Goal: Find specific page/section: Find specific page/section

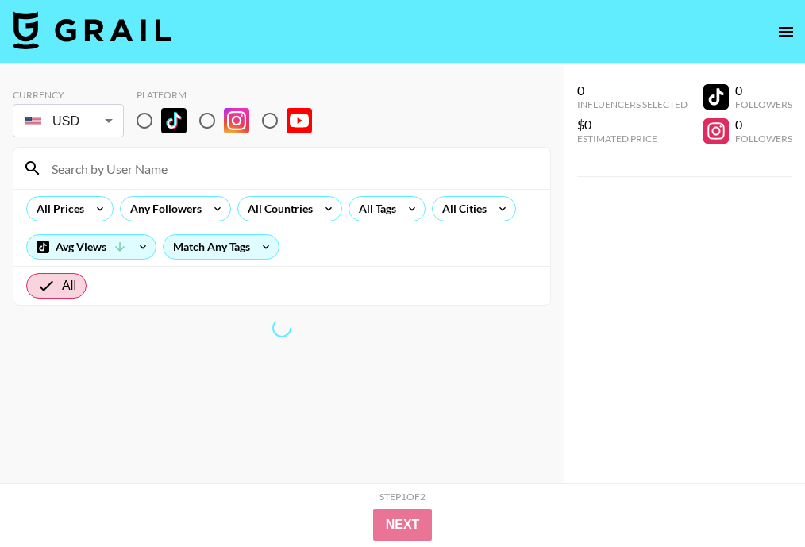
click at [290, 167] on input at bounding box center [291, 168] width 498 height 25
click at [474, 212] on div "All Cities" at bounding box center [461, 209] width 57 height 24
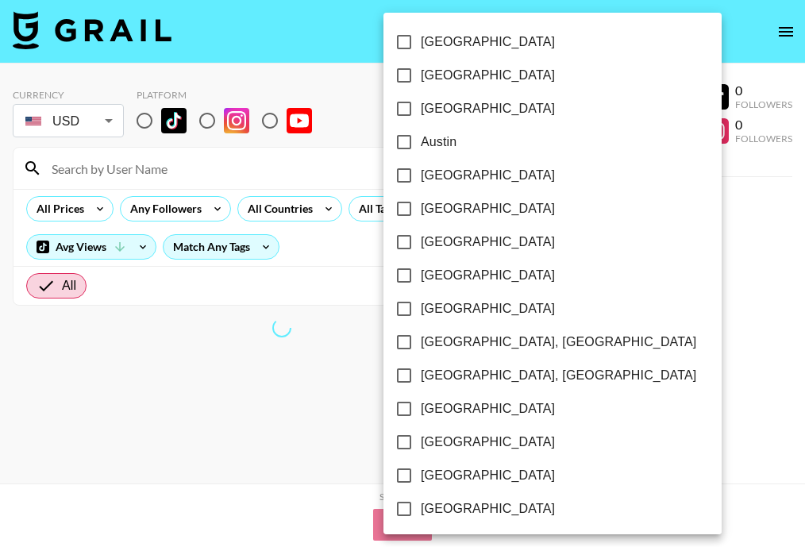
drag, startPoint x: 474, startPoint y: 212, endPoint x: 497, endPoint y: 202, distance: 25.2
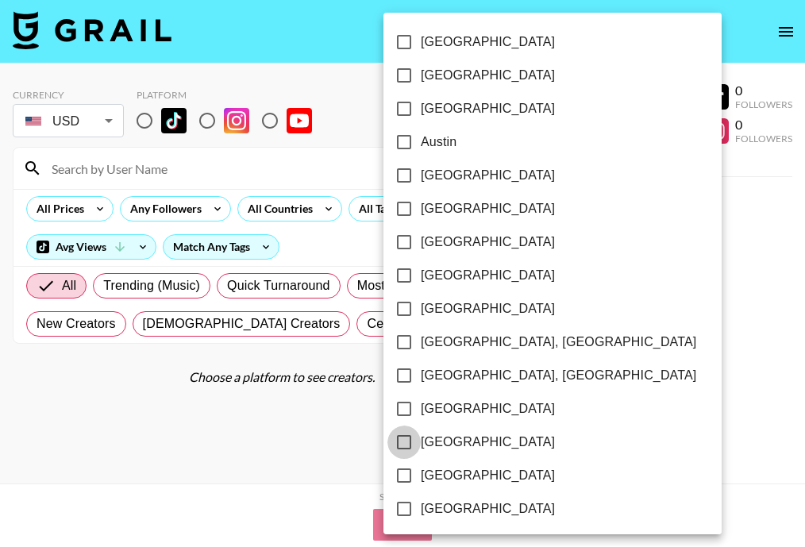
click at [406, 438] on input "[GEOGRAPHIC_DATA]" at bounding box center [403, 441] width 33 height 33
checkbox input "true"
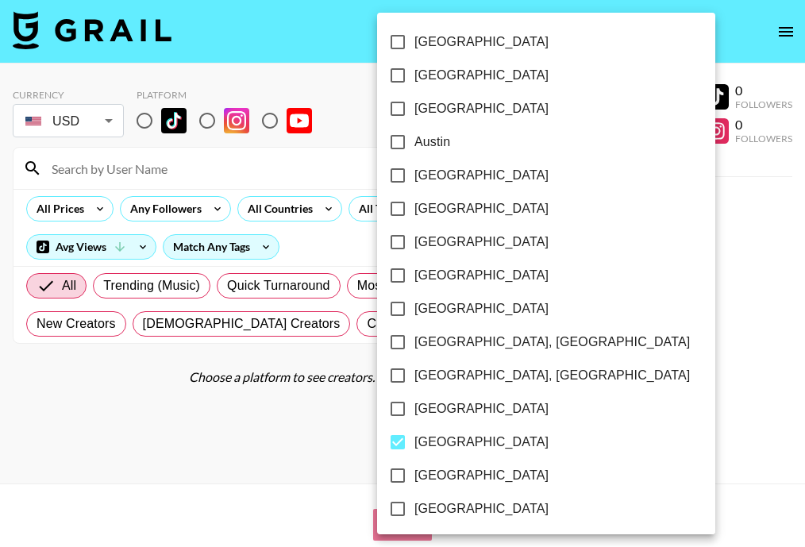
click at [622, 328] on div at bounding box center [402, 273] width 805 height 547
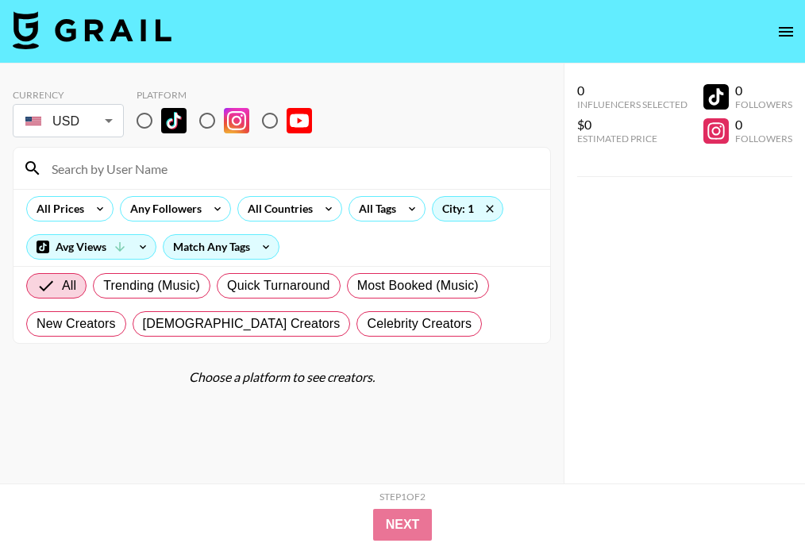
click at [167, 114] on img at bounding box center [173, 120] width 25 height 25
click at [161, 114] on input "radio" at bounding box center [144, 120] width 33 height 33
radio input "true"
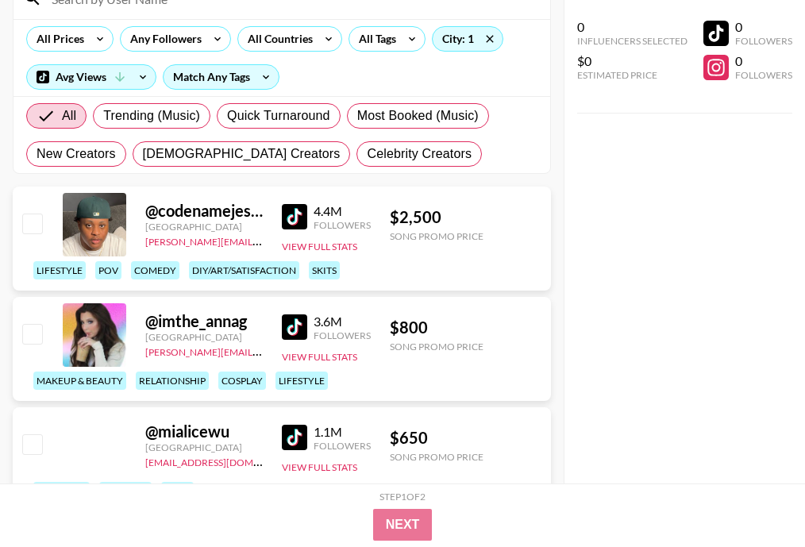
scroll to position [172, 0]
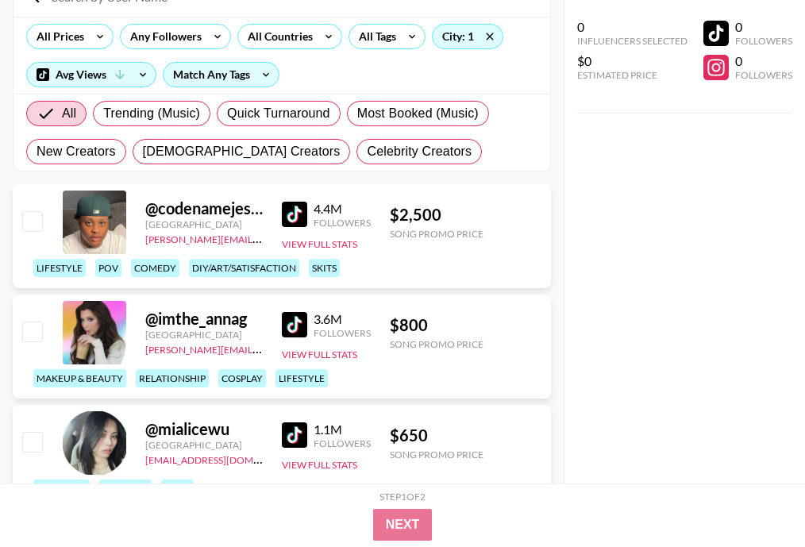
click at [286, 212] on img at bounding box center [294, 214] width 25 height 25
click at [294, 214] on img at bounding box center [294, 214] width 25 height 25
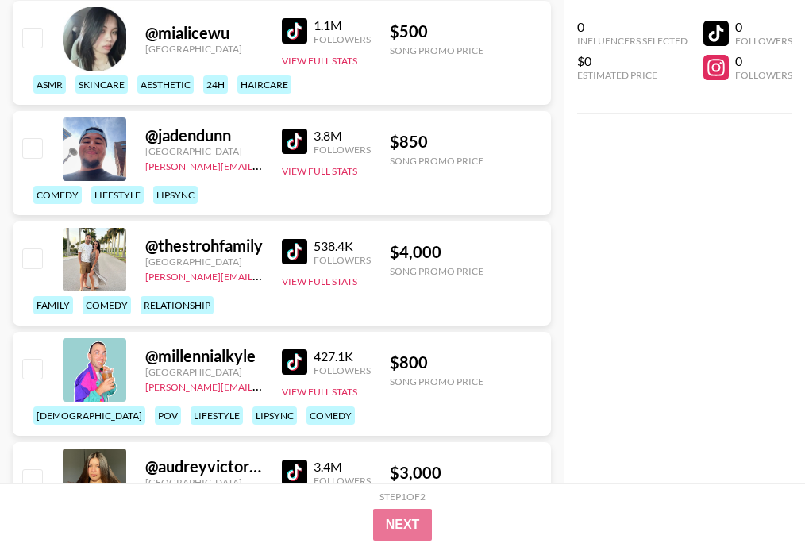
scroll to position [709, 0]
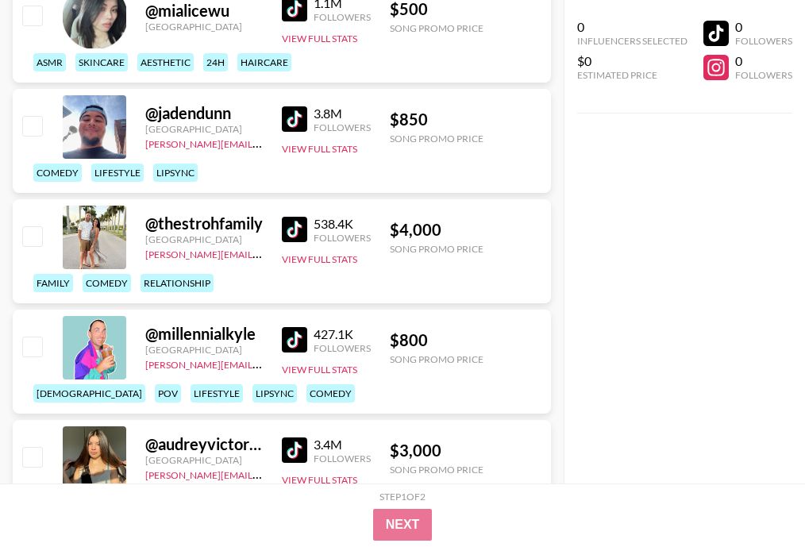
drag, startPoint x: 300, startPoint y: 450, endPoint x: 242, endPoint y: 10, distance: 443.5
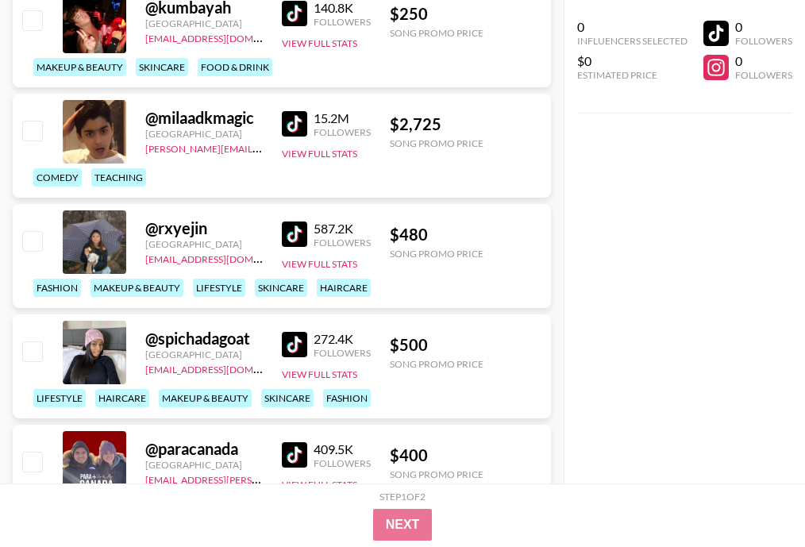
scroll to position [1390, 0]
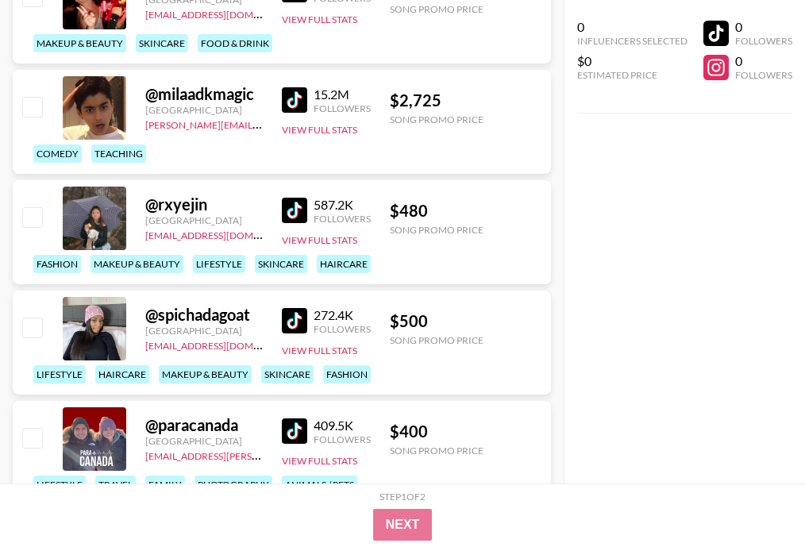
drag, startPoint x: 299, startPoint y: 433, endPoint x: 199, endPoint y: 3, distance: 440.9
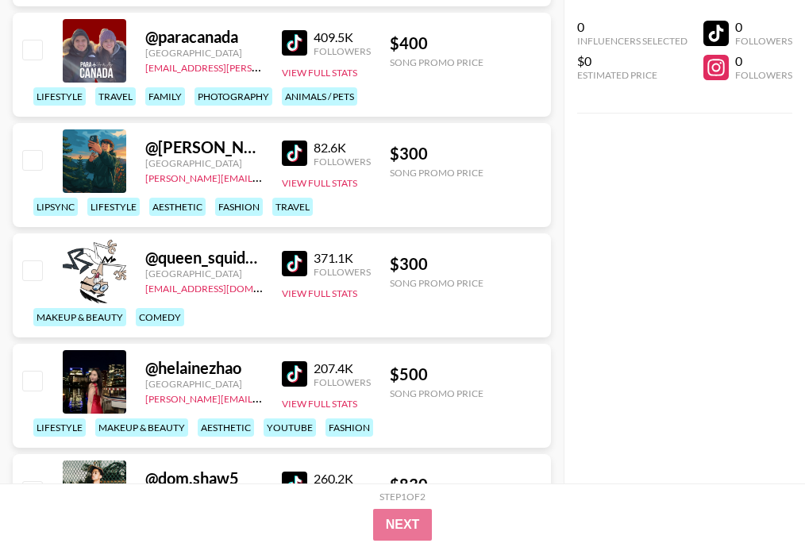
scroll to position [1781, 0]
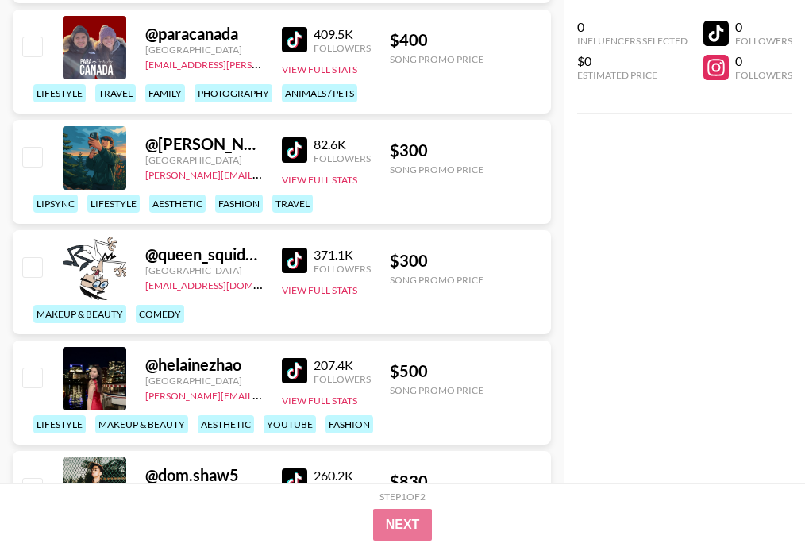
drag, startPoint x: 295, startPoint y: 468, endPoint x: 352, endPoint y: 6, distance: 465.5
click at [0, 0] on div "Currency USD USD ​ Platform All Prices Any Followers All Countries All Tags Cit…" at bounding box center [282, 543] width 564 height 4523
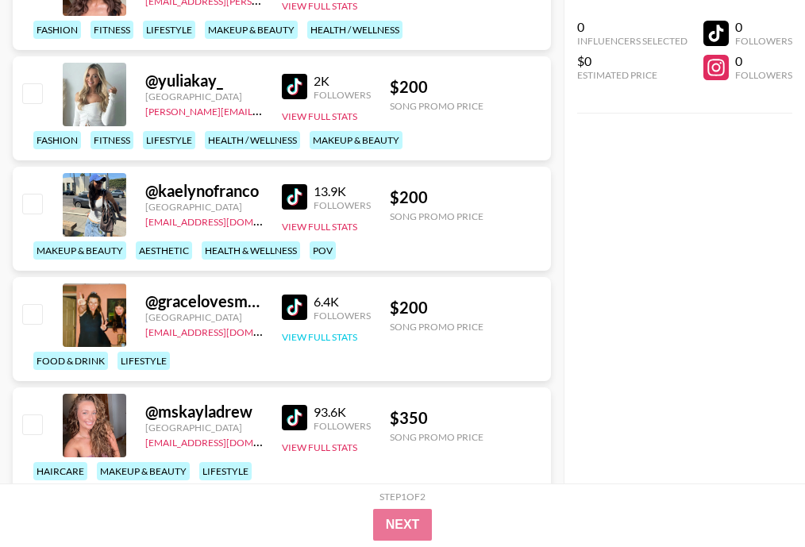
scroll to position [4104, 0]
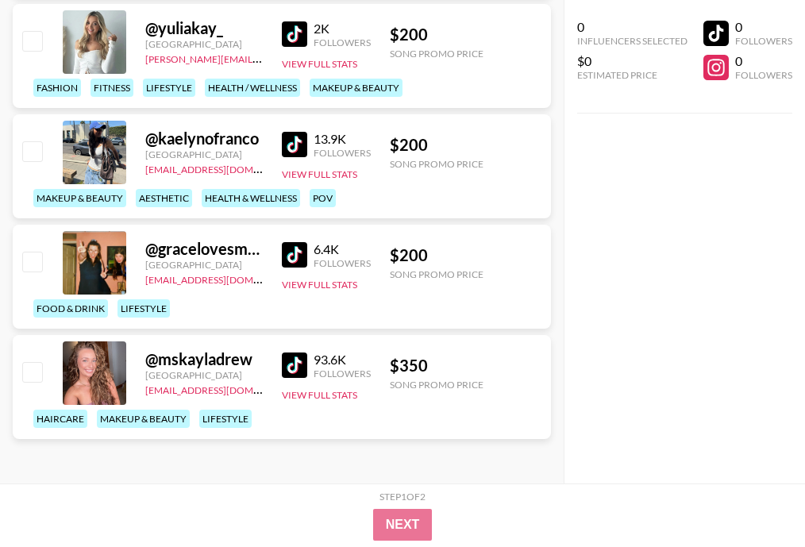
drag, startPoint x: 296, startPoint y: 305, endPoint x: 272, endPoint y: 34, distance: 271.7
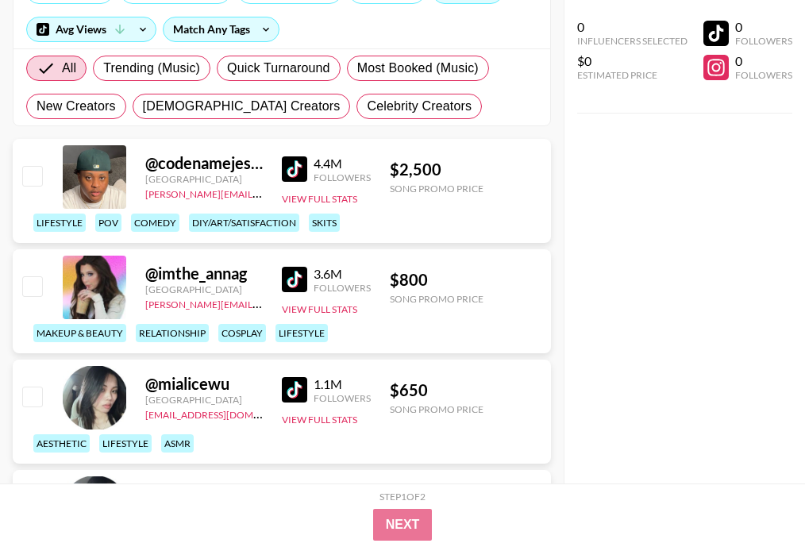
scroll to position [0, 0]
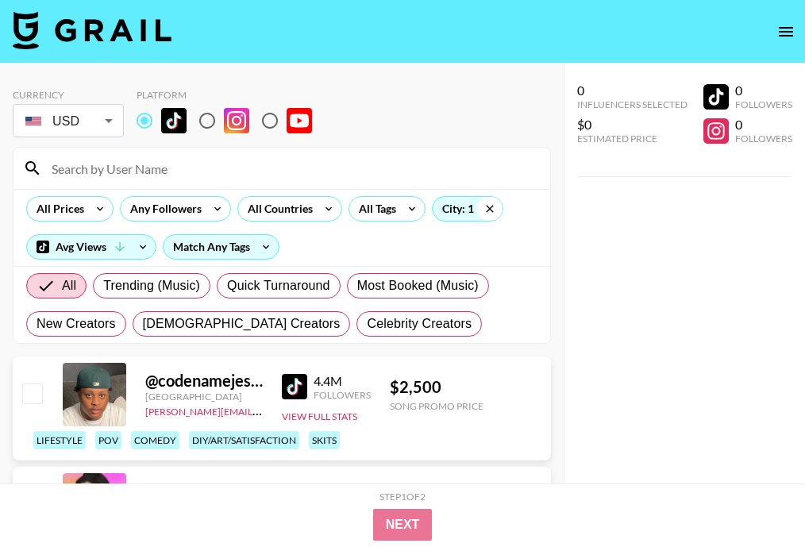
click at [490, 209] on icon at bounding box center [489, 209] width 25 height 24
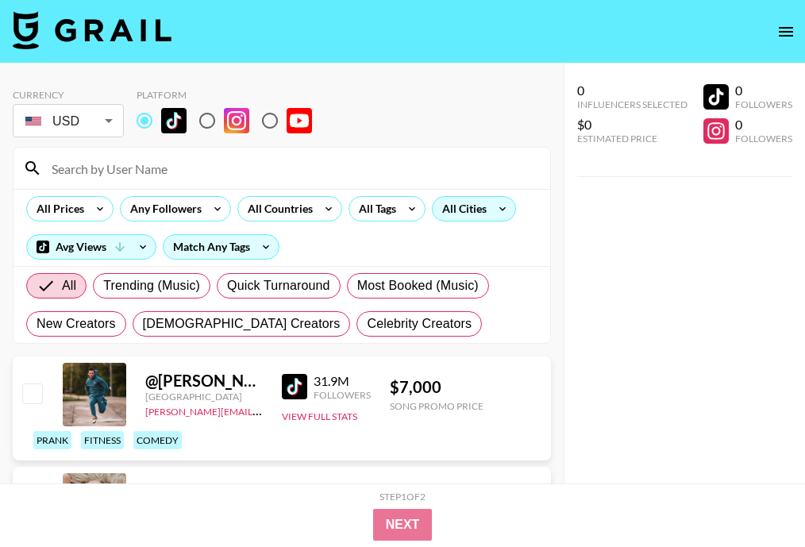
click at [475, 205] on div "All Cities" at bounding box center [461, 209] width 57 height 24
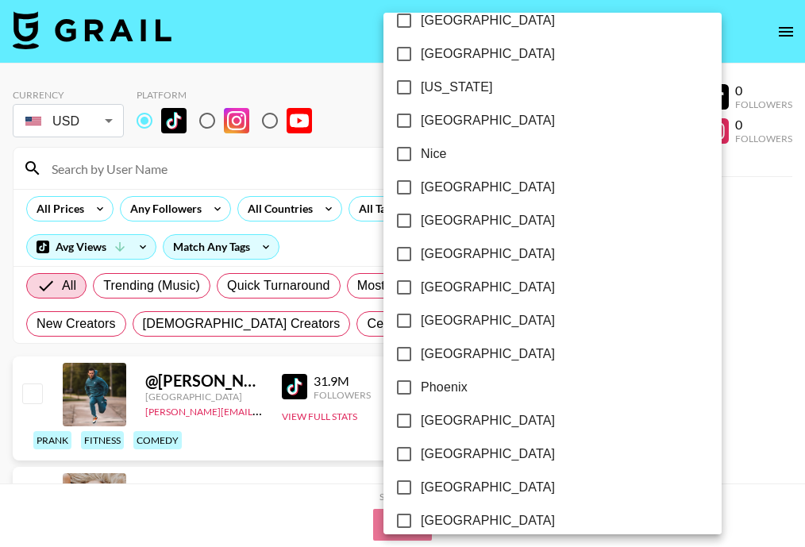
scroll to position [1608, 0]
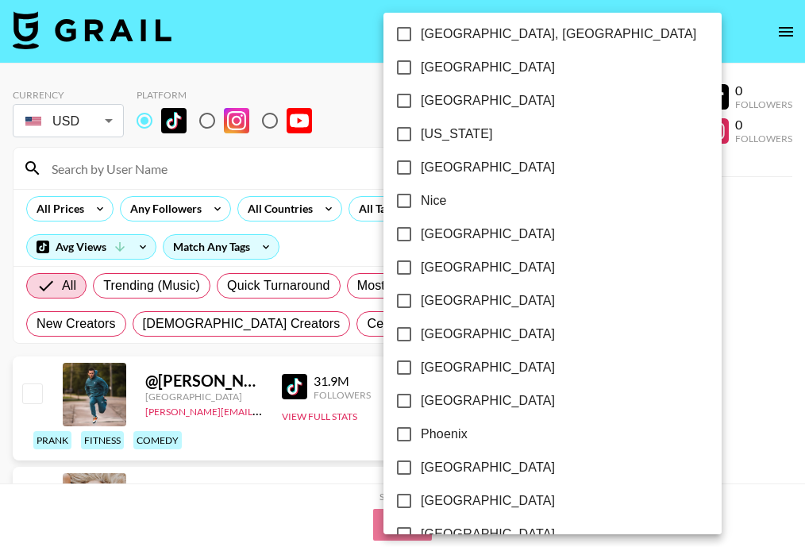
click at [460, 130] on span "[US_STATE]" at bounding box center [457, 134] width 72 height 19
click at [421, 130] on input "[US_STATE]" at bounding box center [403, 133] width 33 height 33
checkbox input "true"
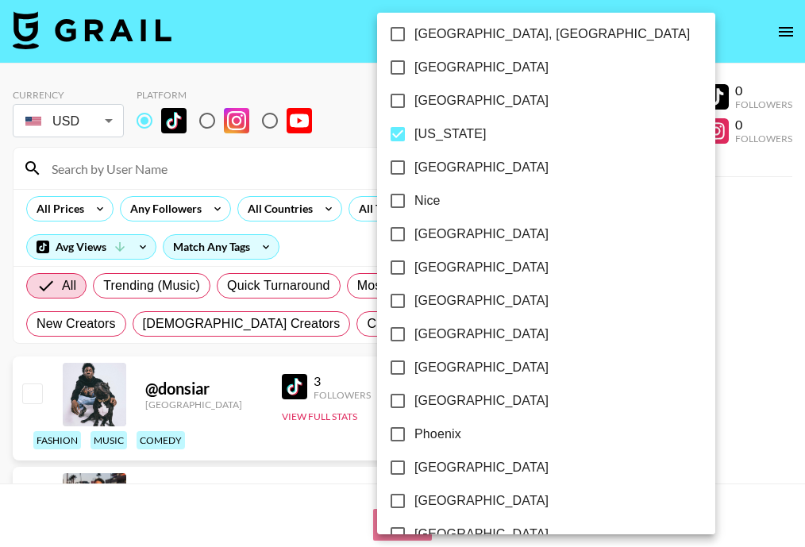
click at [643, 238] on div at bounding box center [402, 273] width 805 height 547
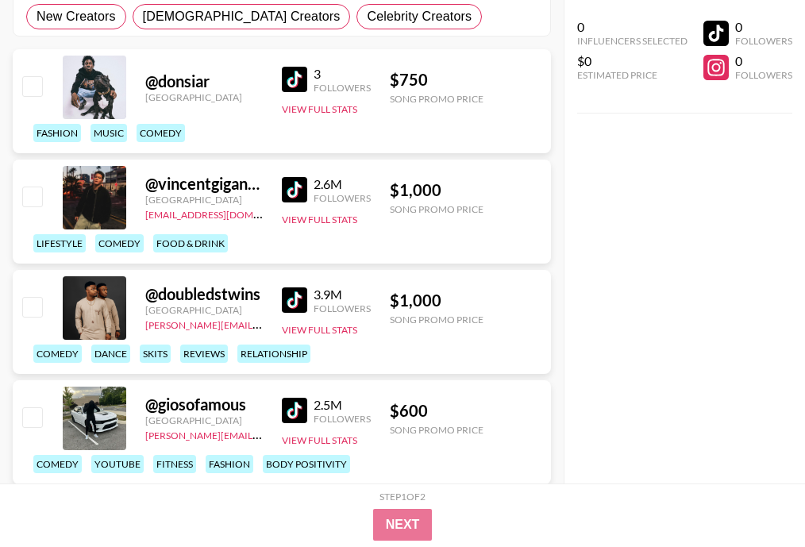
scroll to position [308, 0]
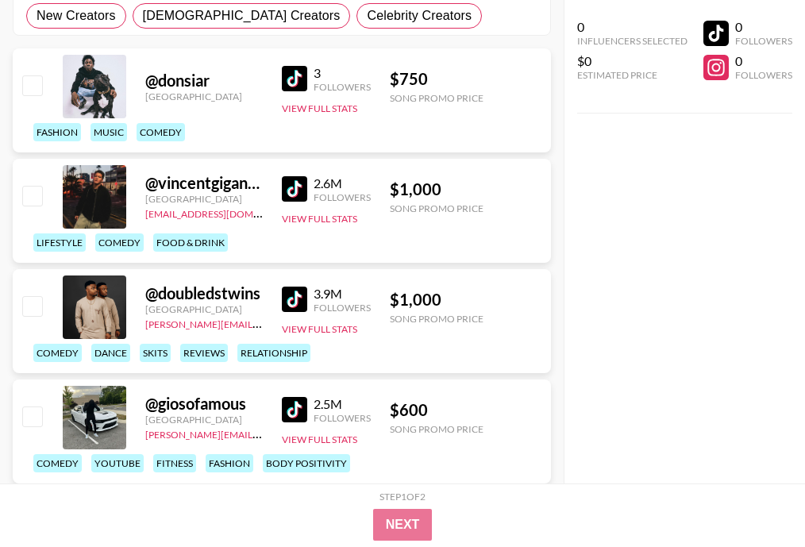
drag, startPoint x: 295, startPoint y: 67, endPoint x: 321, endPoint y: 1, distance: 71.3
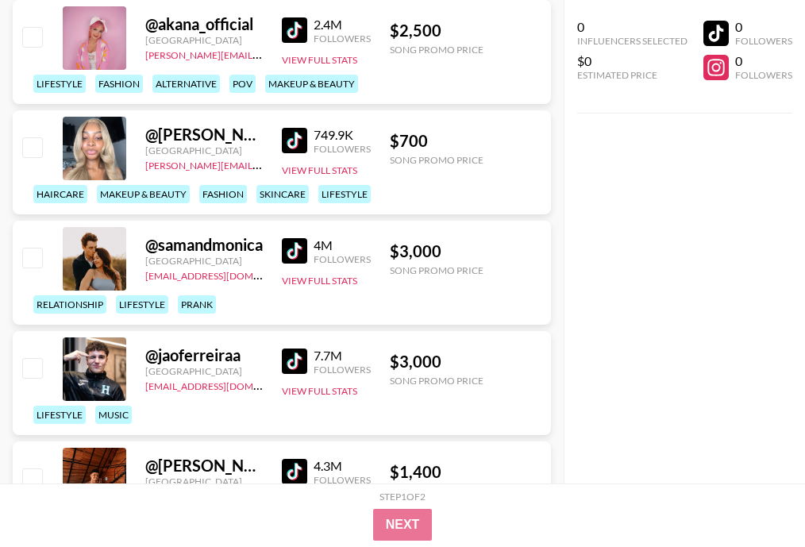
scroll to position [1130, 0]
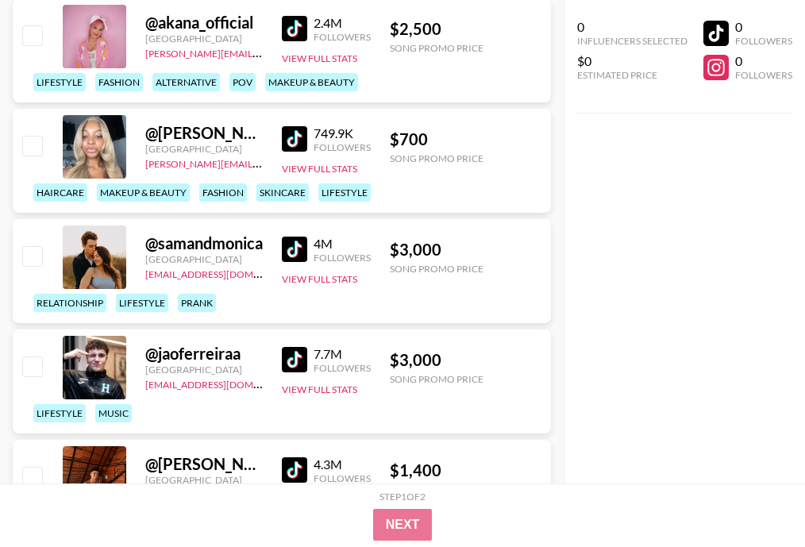
drag, startPoint x: 299, startPoint y: 249, endPoint x: 338, endPoint y: 17, distance: 235.0
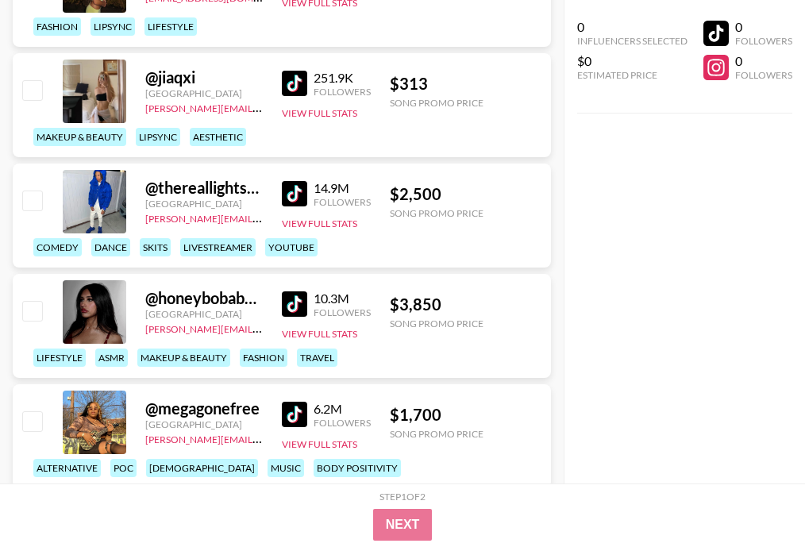
scroll to position [3481, 0]
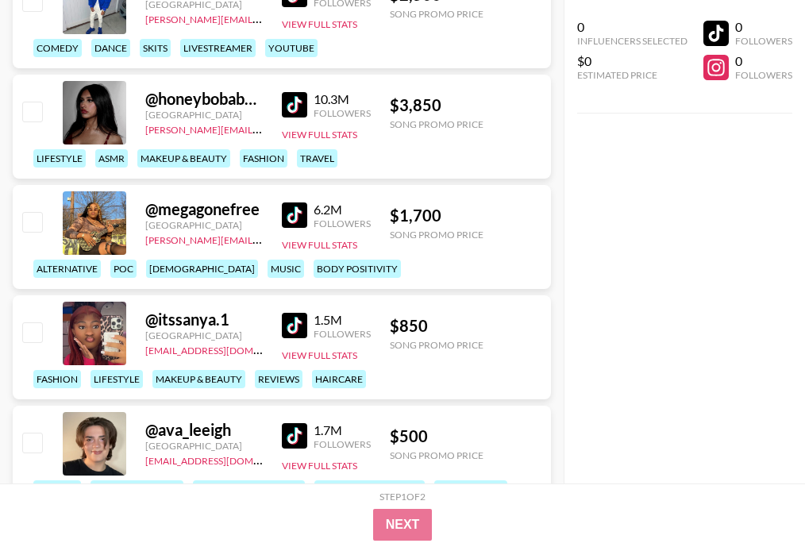
drag, startPoint x: 290, startPoint y: 307, endPoint x: 401, endPoint y: 4, distance: 322.9
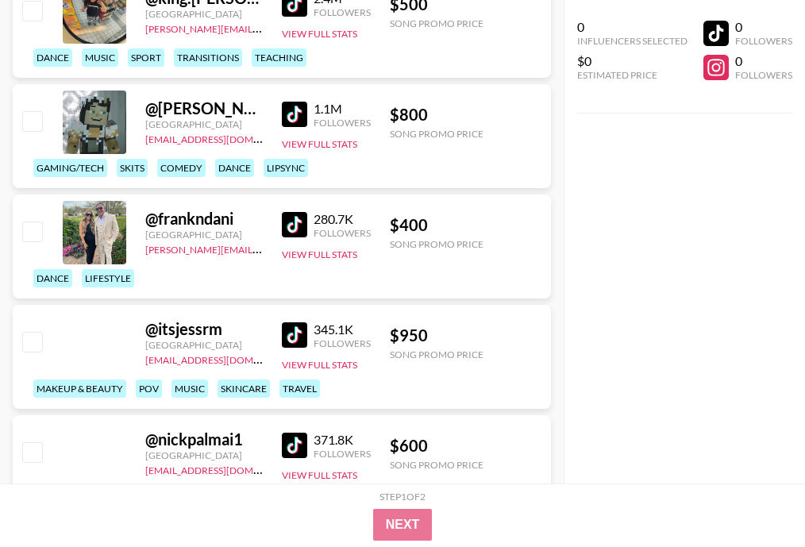
scroll to position [5682, 0]
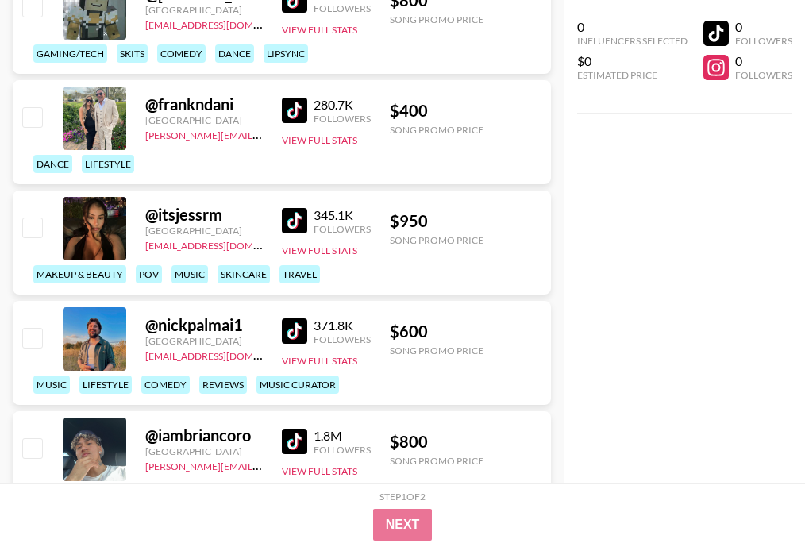
drag, startPoint x: 294, startPoint y: 439, endPoint x: 443, endPoint y: 26, distance: 438.6
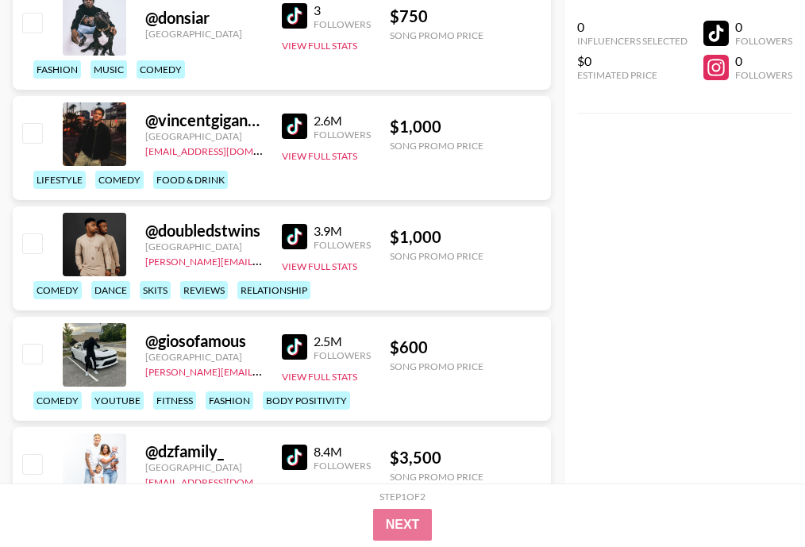
scroll to position [0, 0]
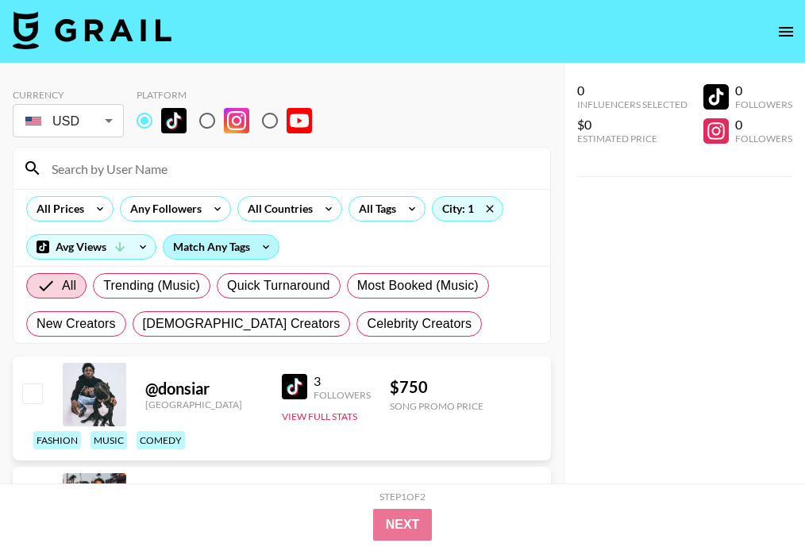
click at [240, 251] on div "Match Any Tags" at bounding box center [221, 247] width 115 height 24
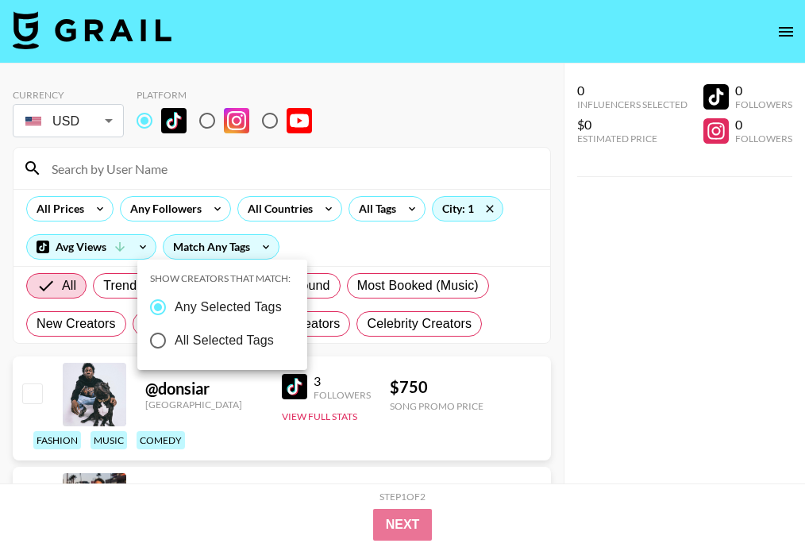
click at [256, 347] on span "All Selected Tags" at bounding box center [224, 340] width 99 height 19
click at [175, 347] on input "All Selected Tags" at bounding box center [157, 340] width 33 height 33
radio input "true"
click at [252, 304] on span "Any Selected Tags" at bounding box center [224, 307] width 107 height 19
click at [171, 304] on input "Any Selected Tags" at bounding box center [154, 307] width 33 height 33
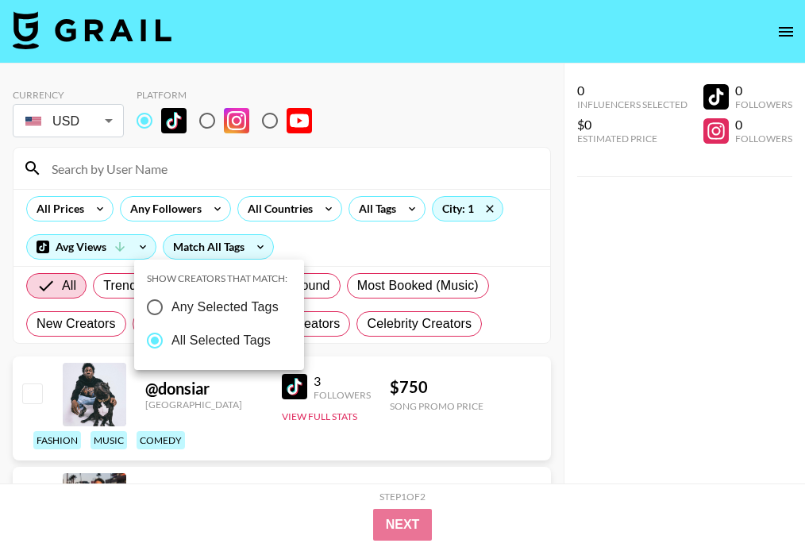
radio input "true"
radio input "false"
click at [329, 244] on div at bounding box center [402, 273] width 805 height 547
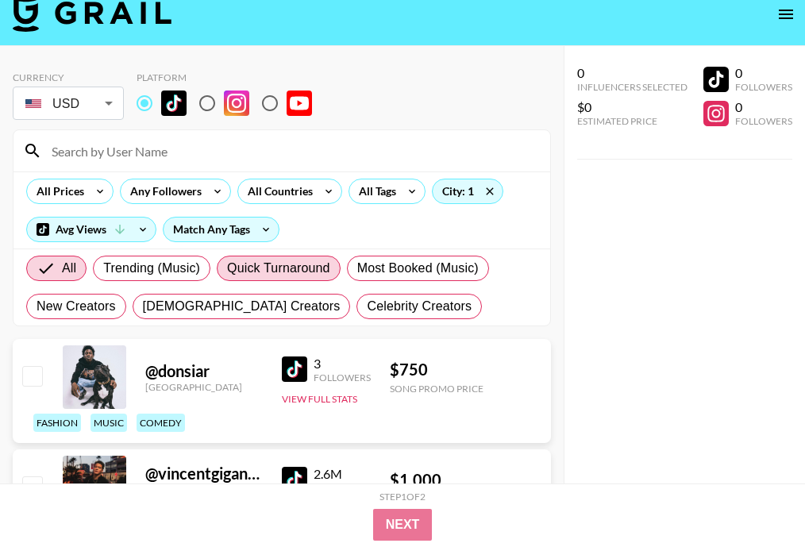
scroll to position [19, 0]
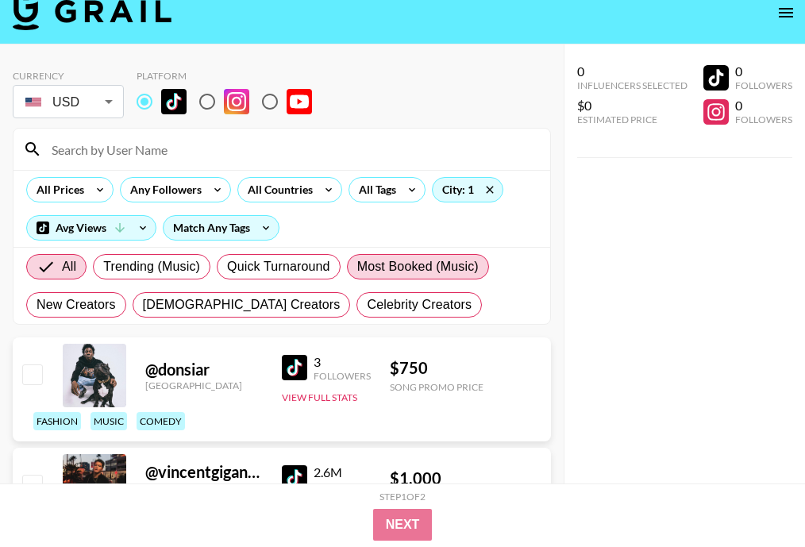
click at [404, 275] on span "Most Booked (Music)" at bounding box center [417, 266] width 121 height 19
click at [357, 267] on input "Most Booked (Music)" at bounding box center [357, 267] width 0 height 0
radio input "true"
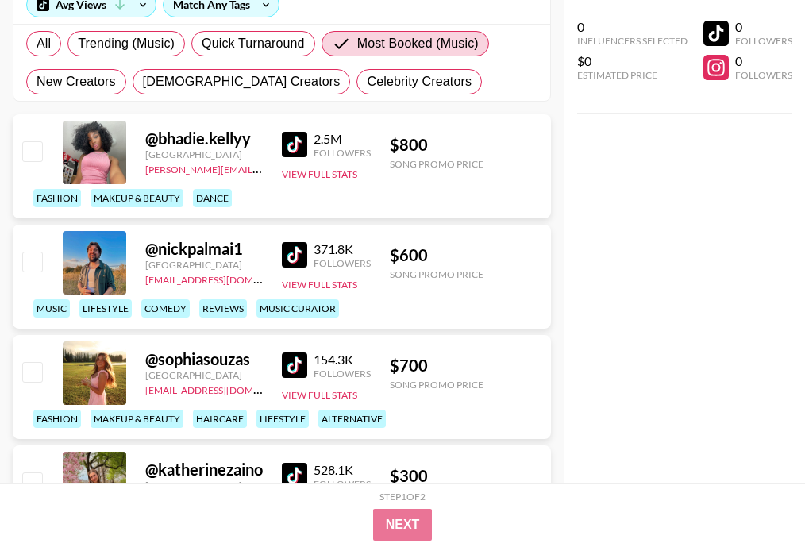
scroll to position [352, 0]
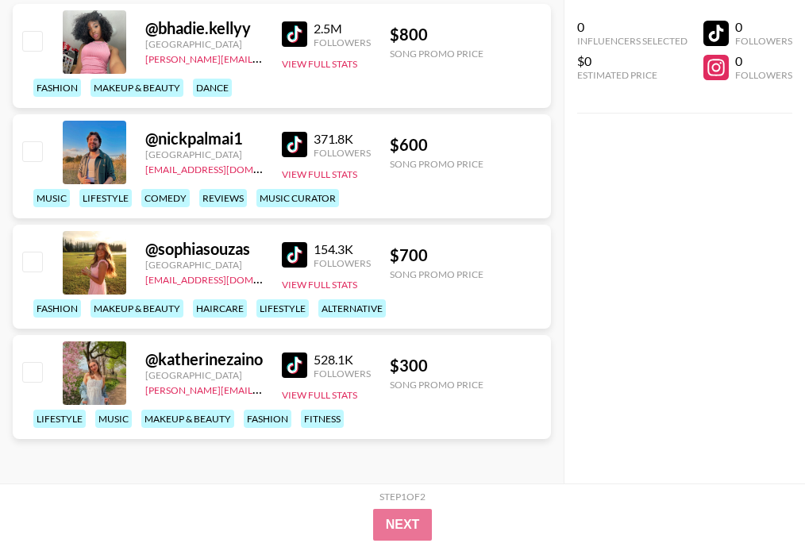
drag, startPoint x: 292, startPoint y: 365, endPoint x: 260, endPoint y: 21, distance: 346.0
click at [0, 0] on div "Currency USD USD ​ Platform All Prices Any Followers All Countries All Tags Cit…" at bounding box center [282, 97] width 564 height 772
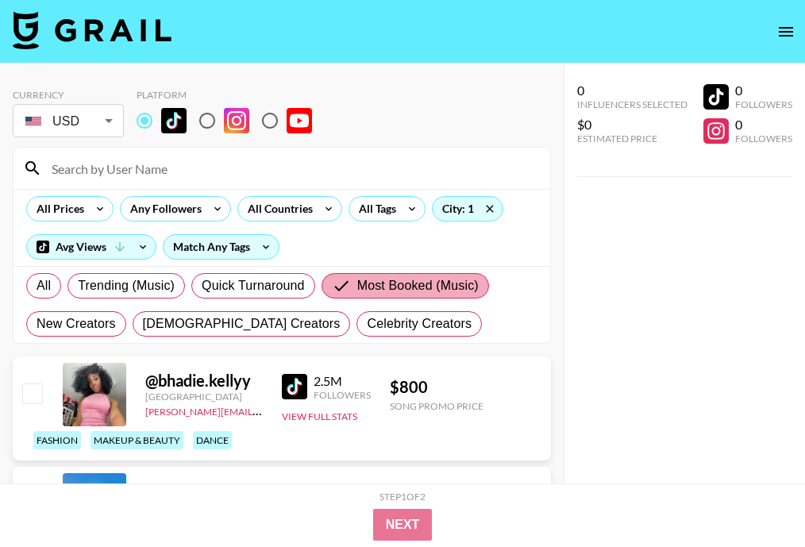
click at [406, 289] on span "Most Booked (Music)" at bounding box center [417, 285] width 121 height 19
click at [357, 289] on input "Most Booked (Music)" at bounding box center [344, 285] width 25 height 19
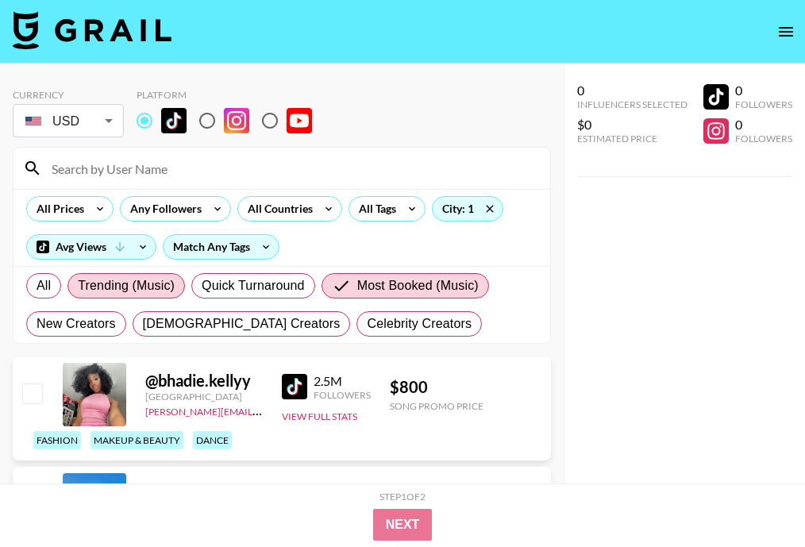
click at [129, 283] on span "Trending (Music)" at bounding box center [126, 285] width 97 height 19
click at [78, 286] on input "Trending (Music)" at bounding box center [78, 286] width 0 height 0
radio input "true"
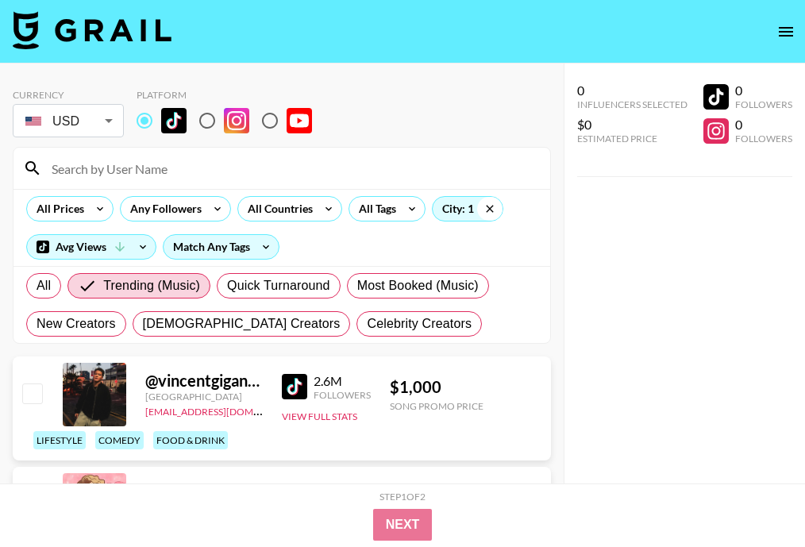
click at [490, 202] on icon at bounding box center [489, 209] width 25 height 24
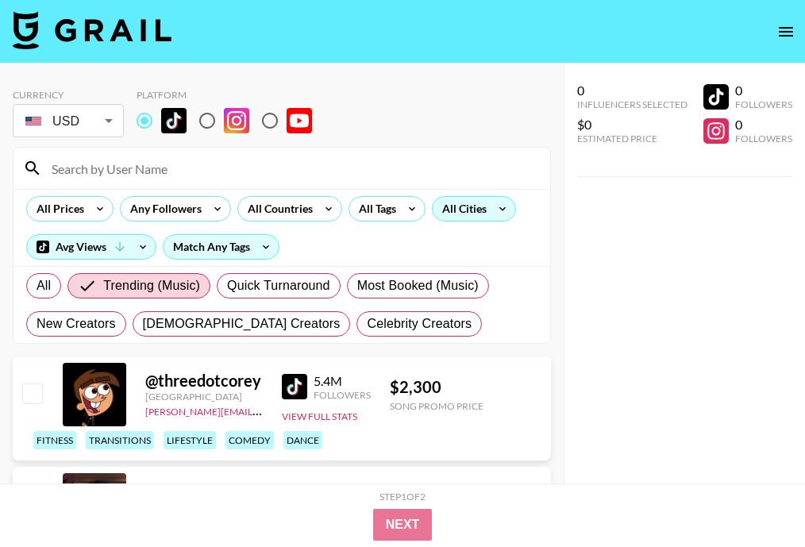
click at [495, 214] on icon at bounding box center [502, 209] width 25 height 24
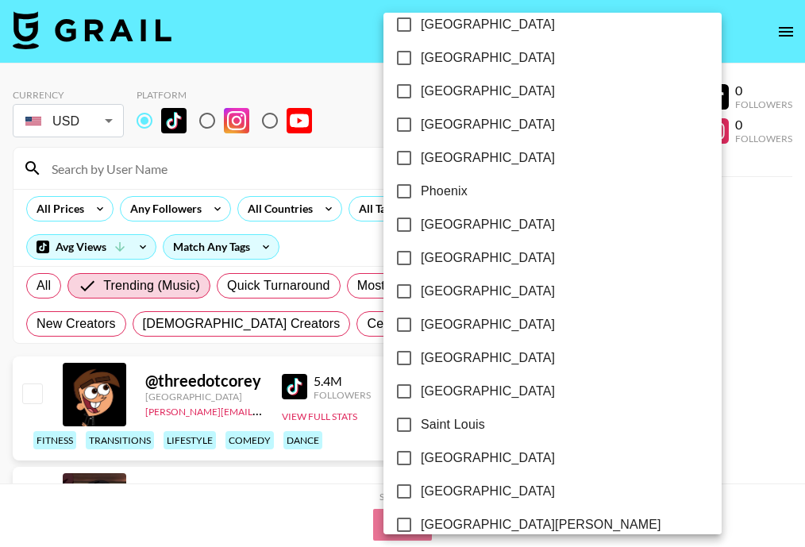
scroll to position [1850, 0]
click at [399, 156] on input "[GEOGRAPHIC_DATA]" at bounding box center [403, 158] width 33 height 33
checkbox input "true"
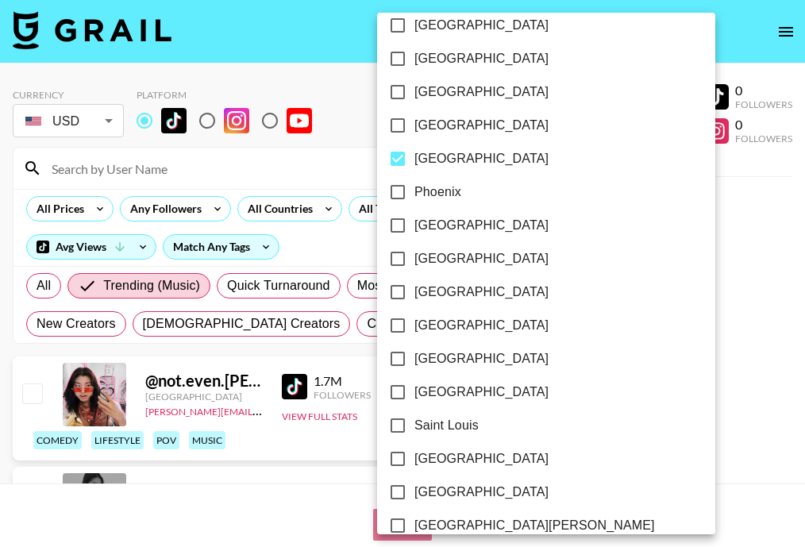
click at [657, 270] on div at bounding box center [402, 273] width 805 height 547
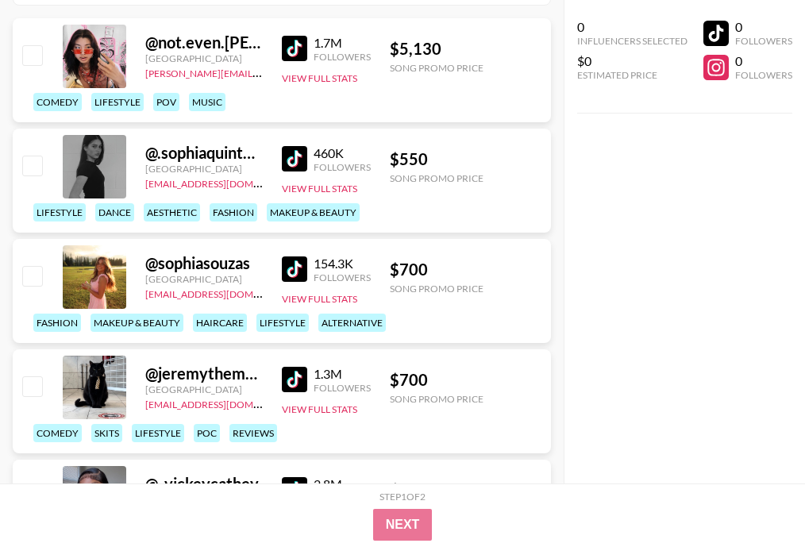
scroll to position [239, 0]
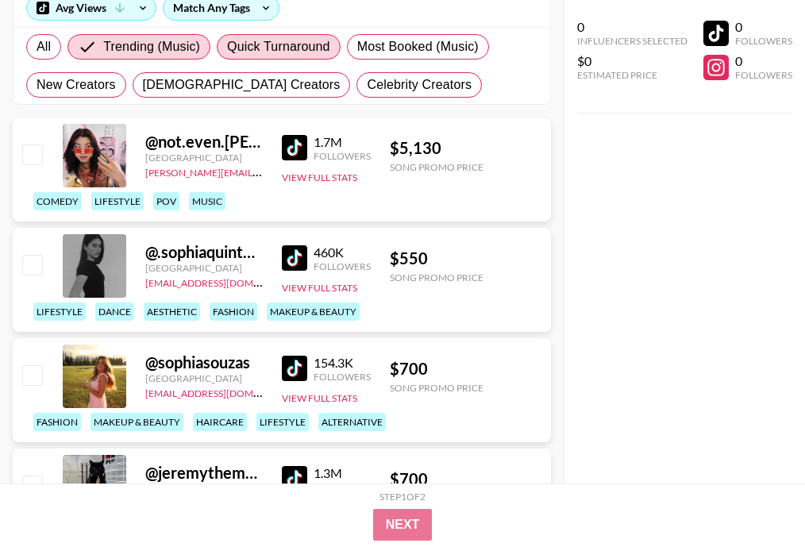
drag, startPoint x: 304, startPoint y: 144, endPoint x: 304, endPoint y: 49, distance: 95.2
click at [0, 0] on div "Currency USD USD ​ Platform All Prices Any Followers All Countries All Tags Cit…" at bounding box center [282, 542] width 564 height 1434
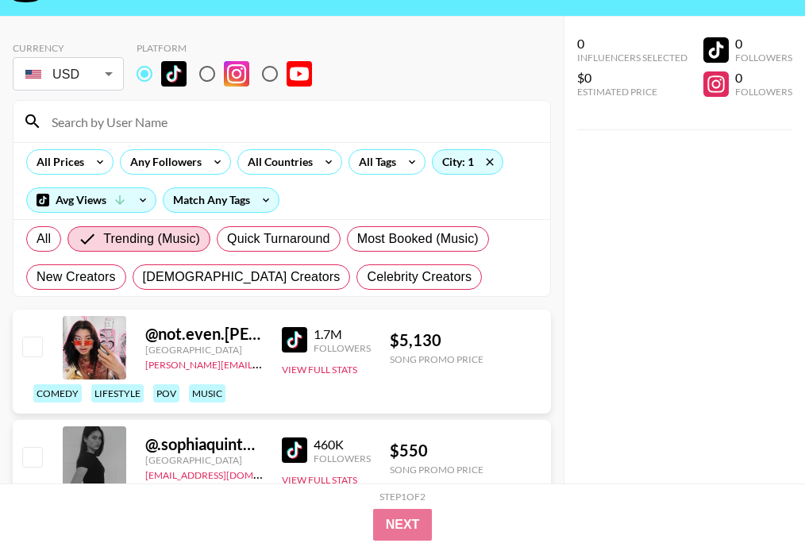
scroll to position [0, 0]
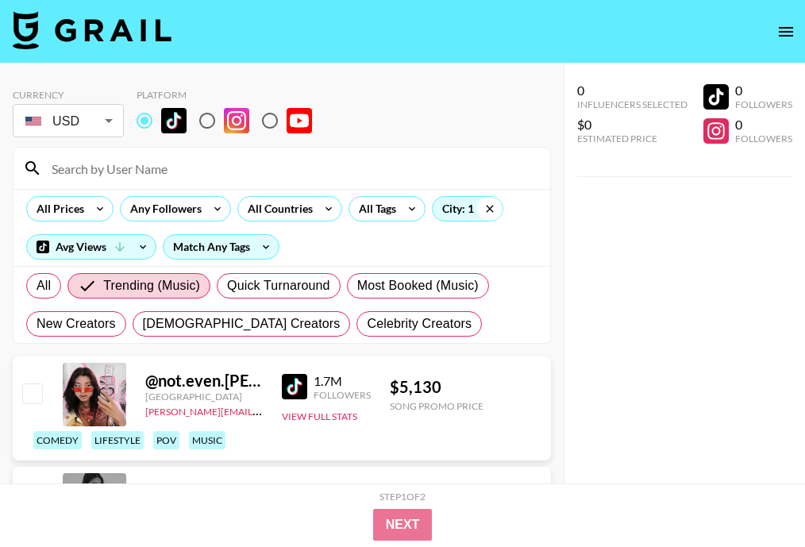
click at [491, 210] on icon at bounding box center [489, 209] width 25 height 24
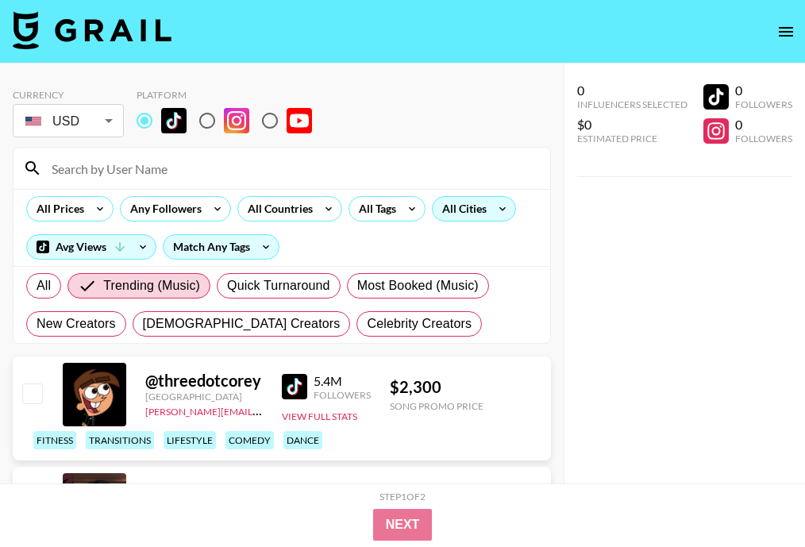
click at [460, 210] on div "All Cities" at bounding box center [461, 209] width 57 height 24
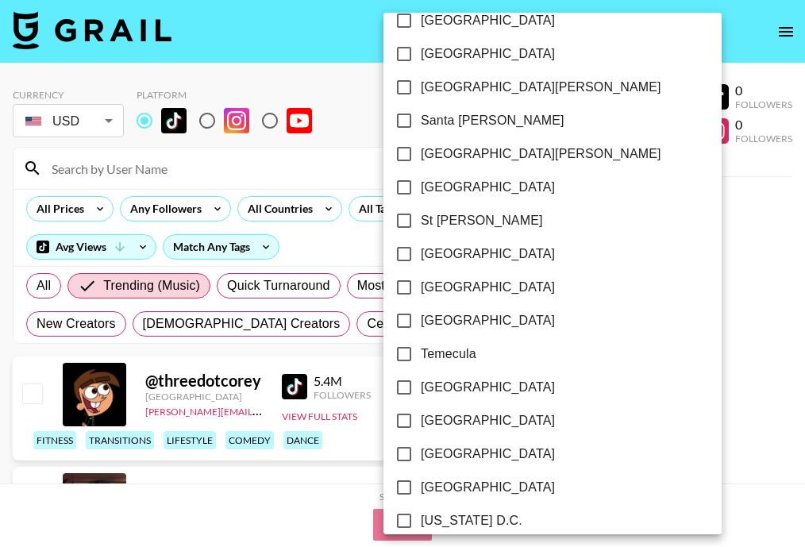
scroll to position [2338, 0]
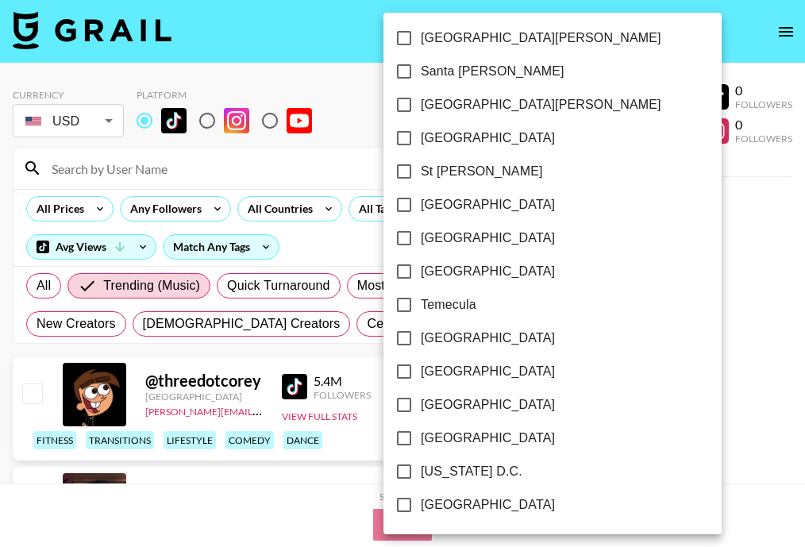
click at [470, 473] on span "[US_STATE] D.C." at bounding box center [472, 471] width 102 height 19
click at [421, 473] on input "[US_STATE] D.C." at bounding box center [403, 471] width 33 height 33
checkbox input "true"
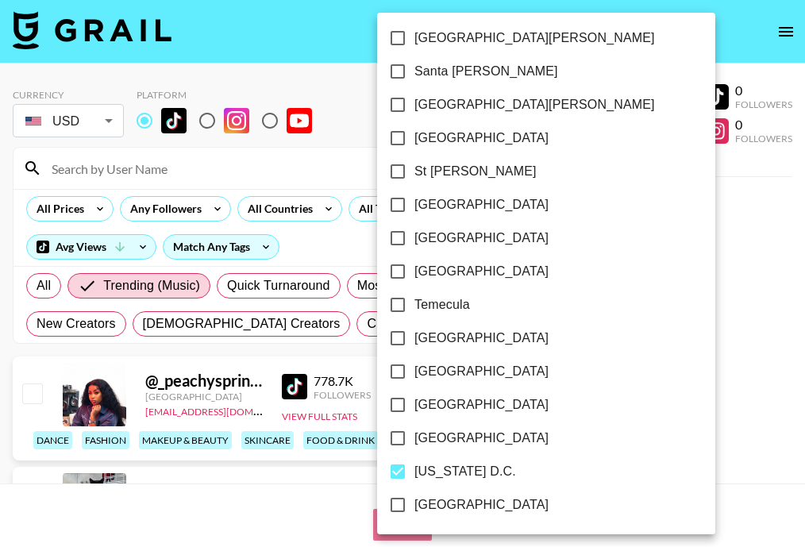
click at [618, 404] on div at bounding box center [402, 273] width 805 height 547
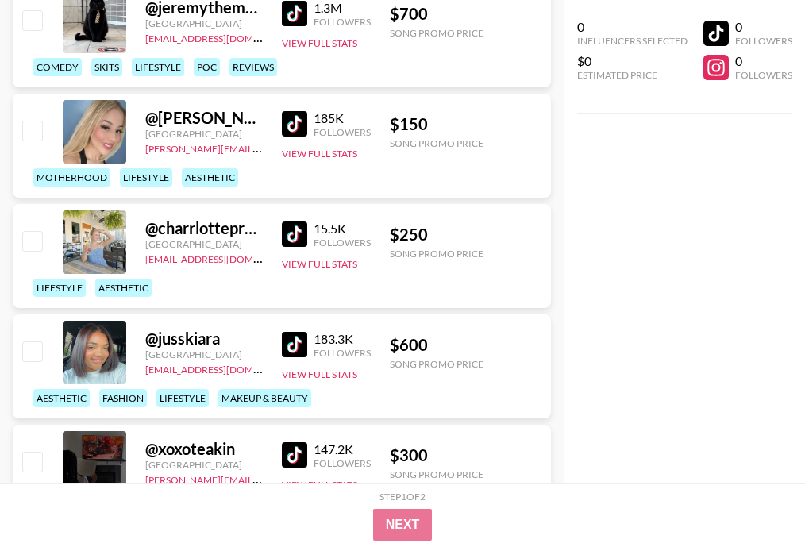
scroll to position [573, 0]
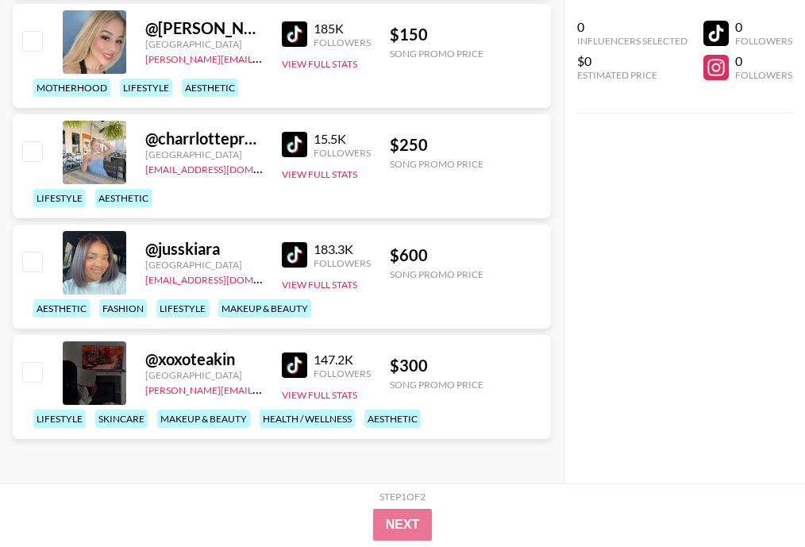
drag, startPoint x: 294, startPoint y: 364, endPoint x: 405, endPoint y: 28, distance: 353.7
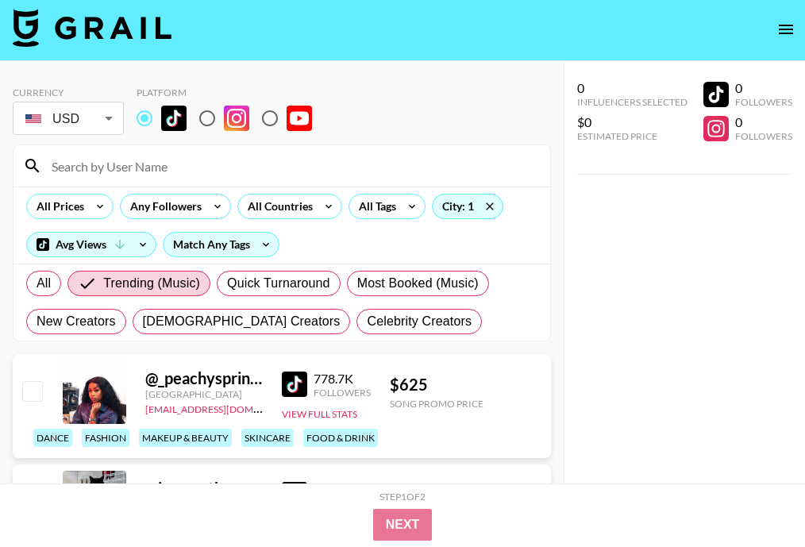
scroll to position [0, 0]
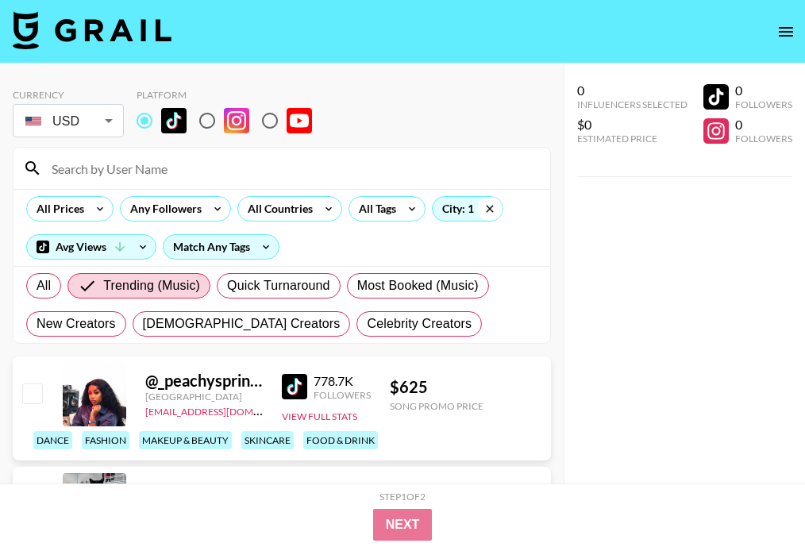
click at [491, 214] on icon at bounding box center [489, 209] width 25 height 24
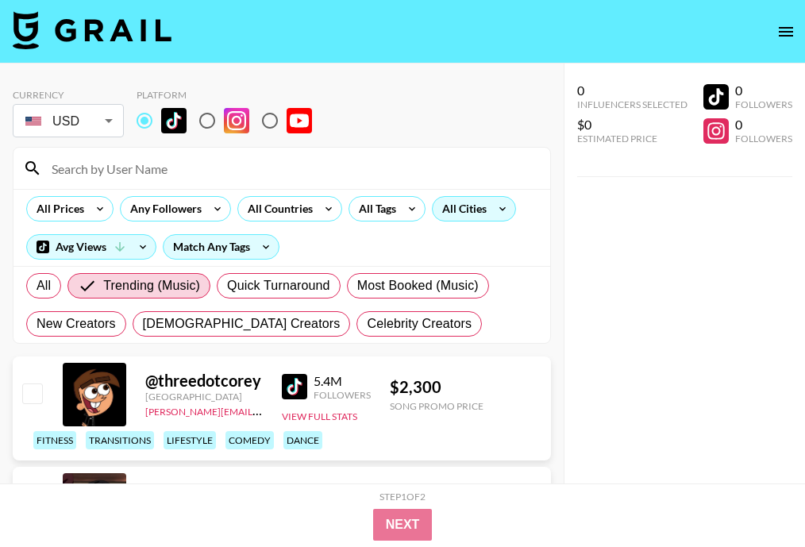
click at [493, 206] on icon at bounding box center [502, 209] width 25 height 24
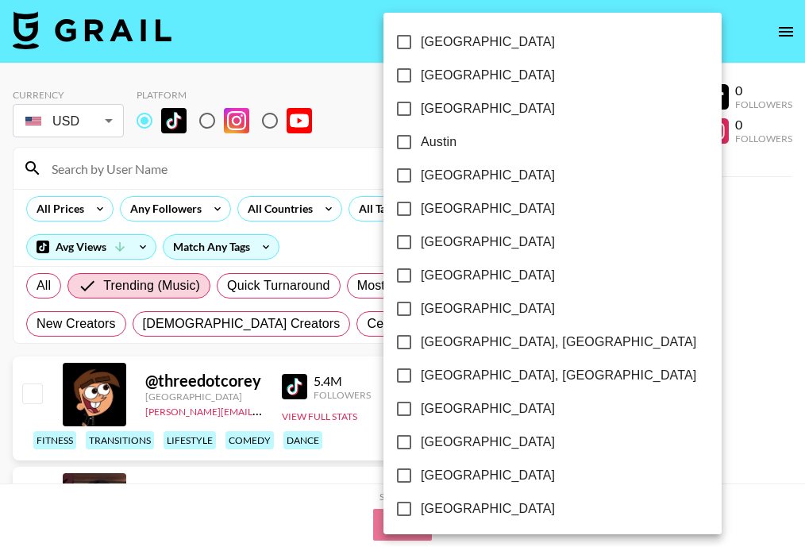
click at [320, 240] on div at bounding box center [402, 273] width 805 height 547
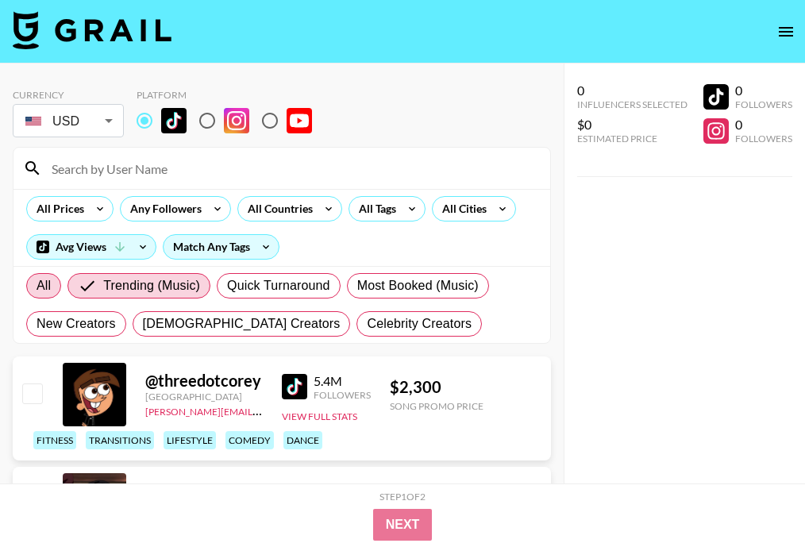
click at [51, 275] on label "All" at bounding box center [43, 285] width 35 height 25
click at [37, 286] on input "All" at bounding box center [37, 286] width 0 height 0
radio input "true"
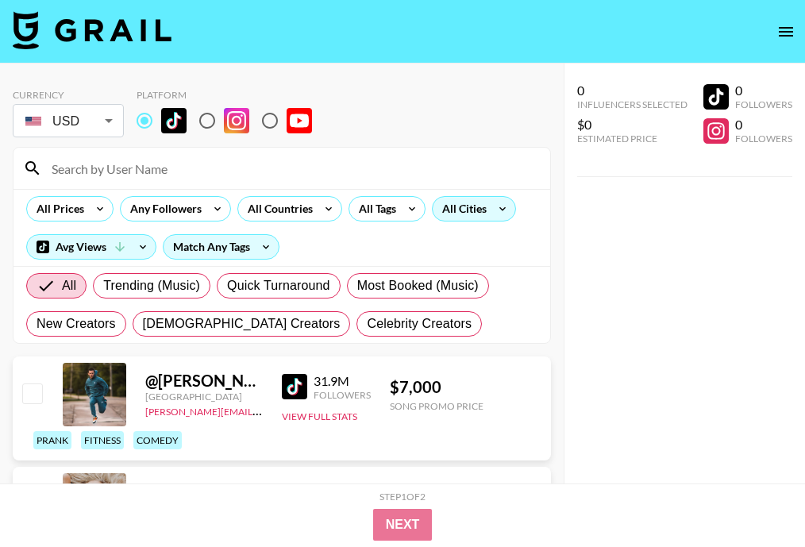
click at [465, 206] on div "All Cities" at bounding box center [461, 209] width 57 height 24
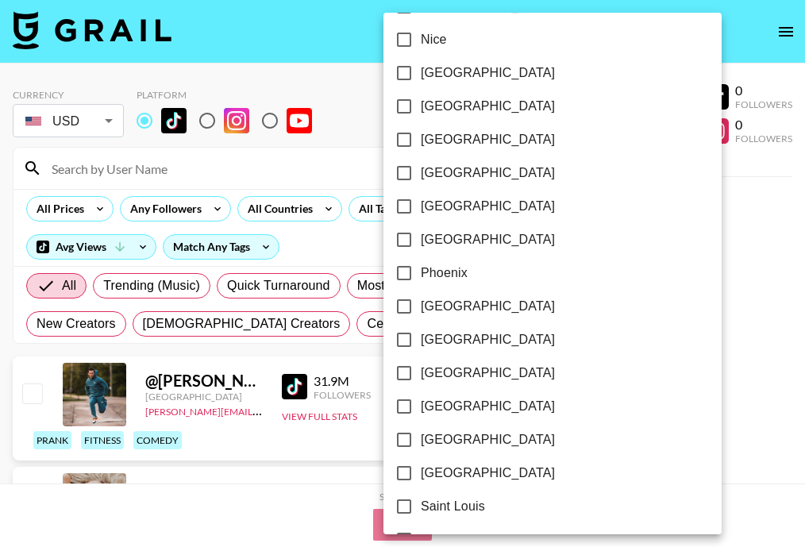
scroll to position [2338, 0]
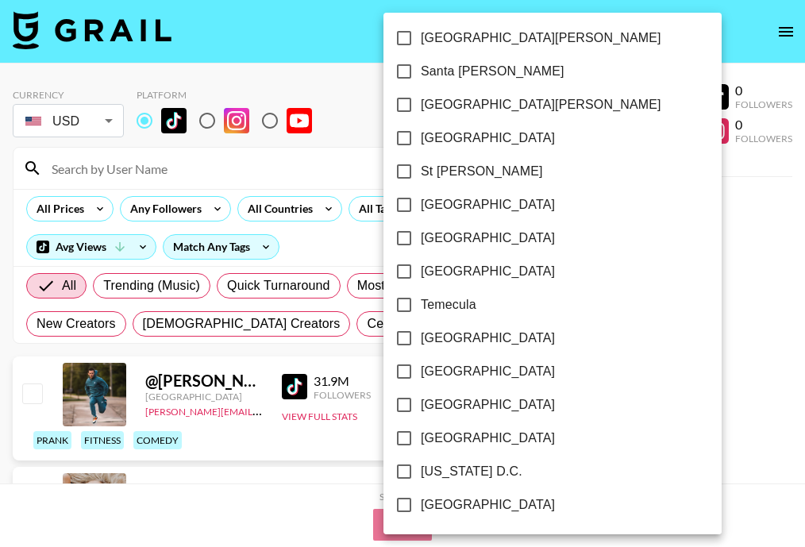
click at [444, 470] on span "[US_STATE] D.C." at bounding box center [472, 471] width 102 height 19
click at [421, 470] on input "[US_STATE] D.C." at bounding box center [403, 471] width 33 height 33
checkbox input "true"
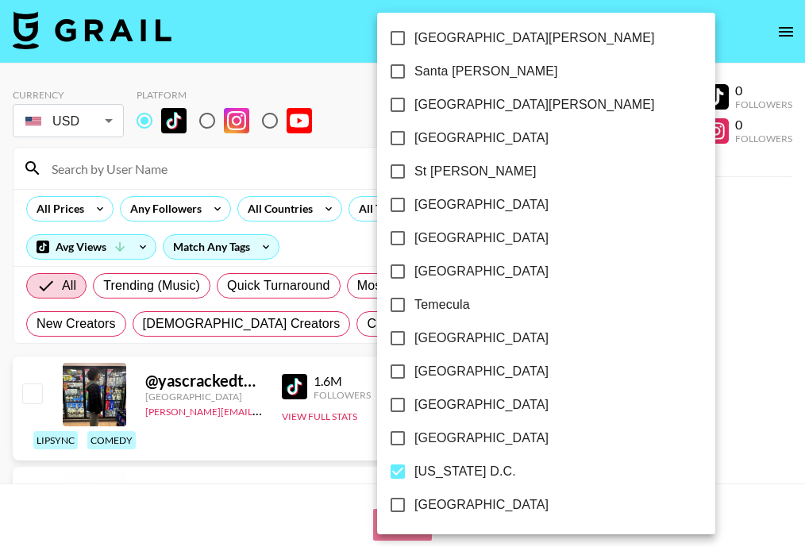
click at [620, 380] on div at bounding box center [402, 273] width 805 height 547
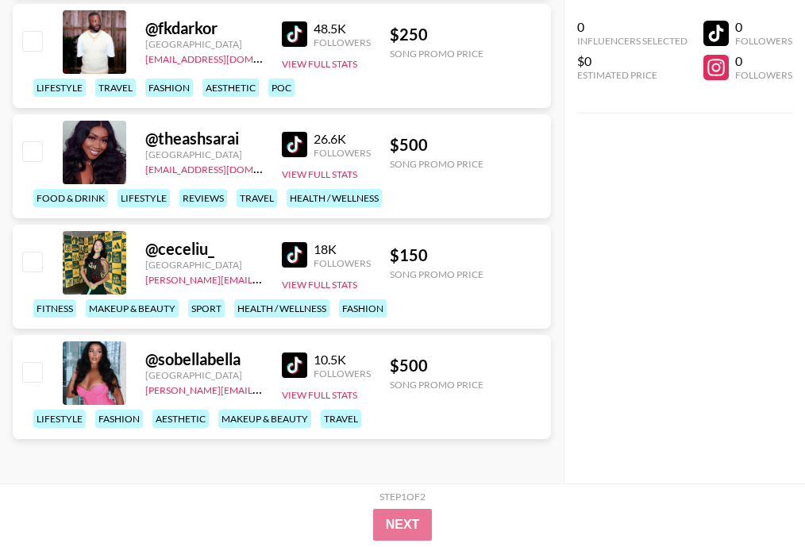
scroll to position [3330, 0]
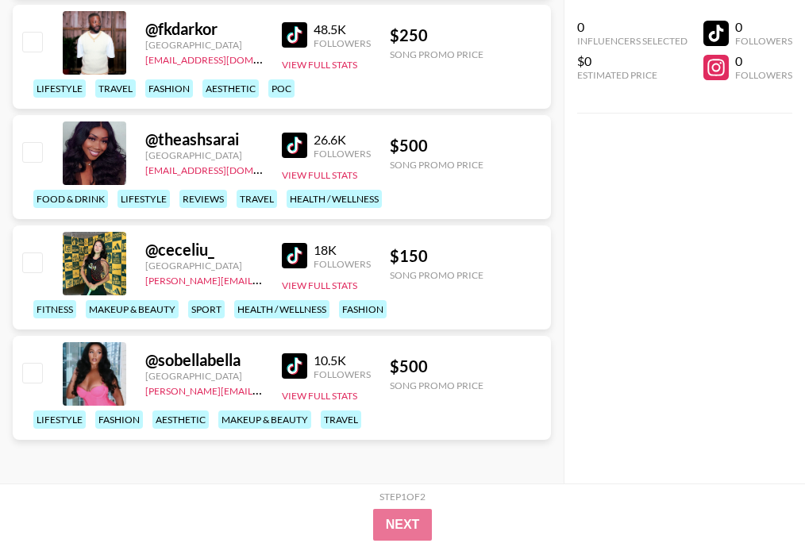
drag, startPoint x: 296, startPoint y: 249, endPoint x: 254, endPoint y: 4, distance: 248.8
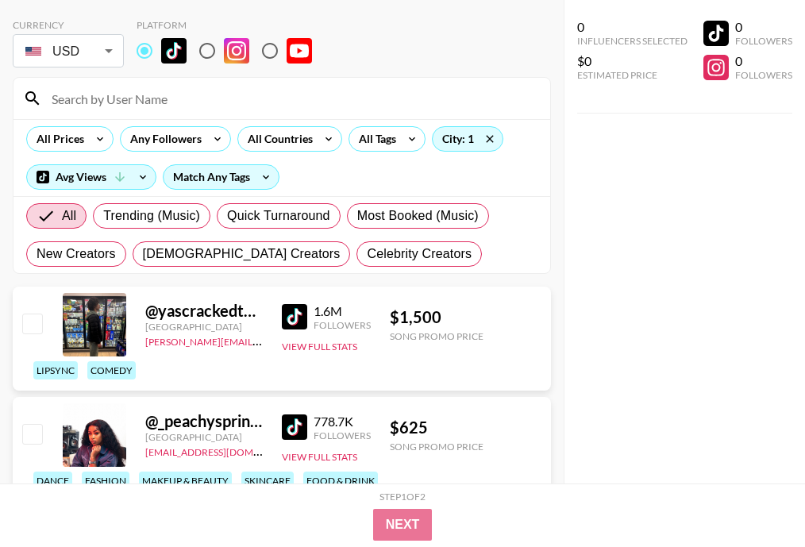
scroll to position [0, 0]
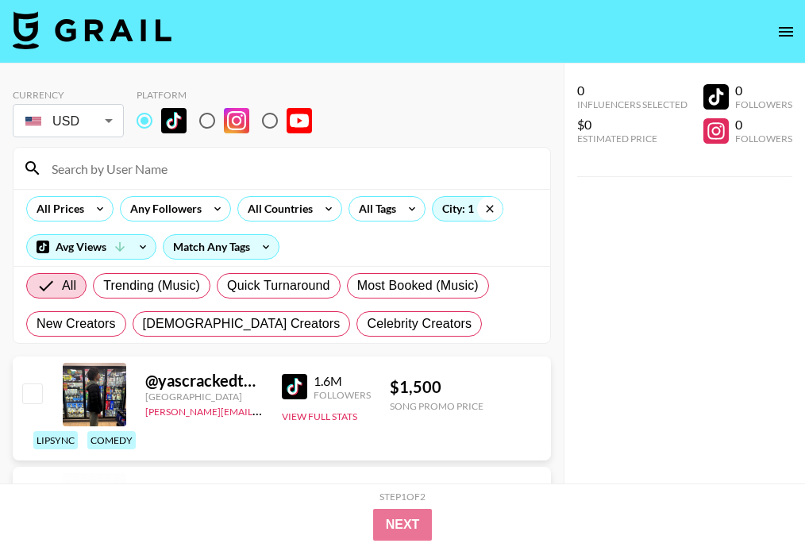
click at [489, 205] on icon at bounding box center [489, 209] width 25 height 24
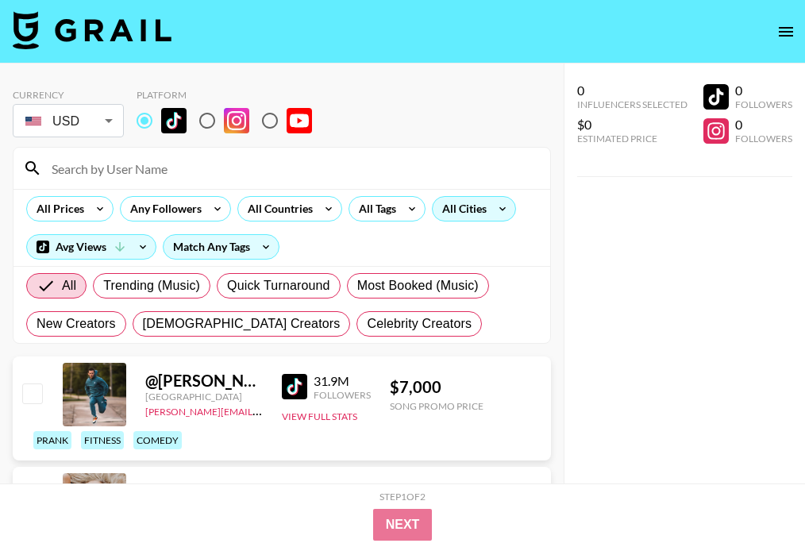
click at [478, 208] on div "All Cities" at bounding box center [461, 209] width 57 height 24
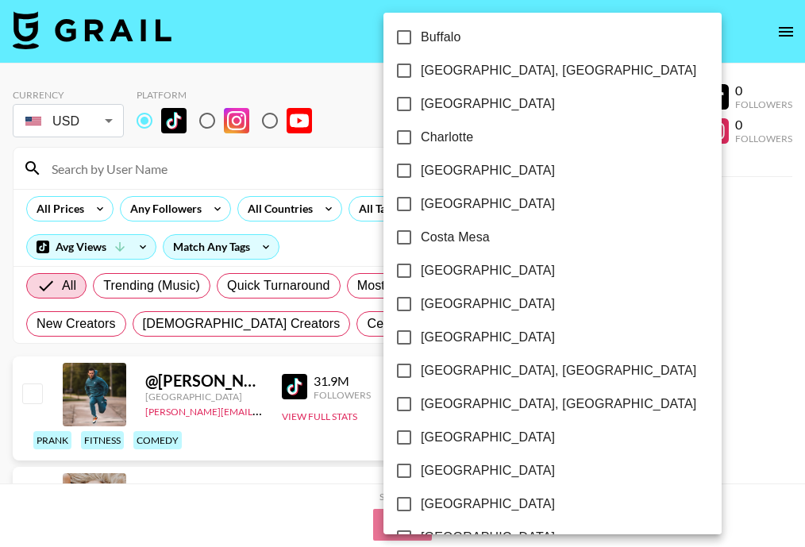
scroll to position [489, 0]
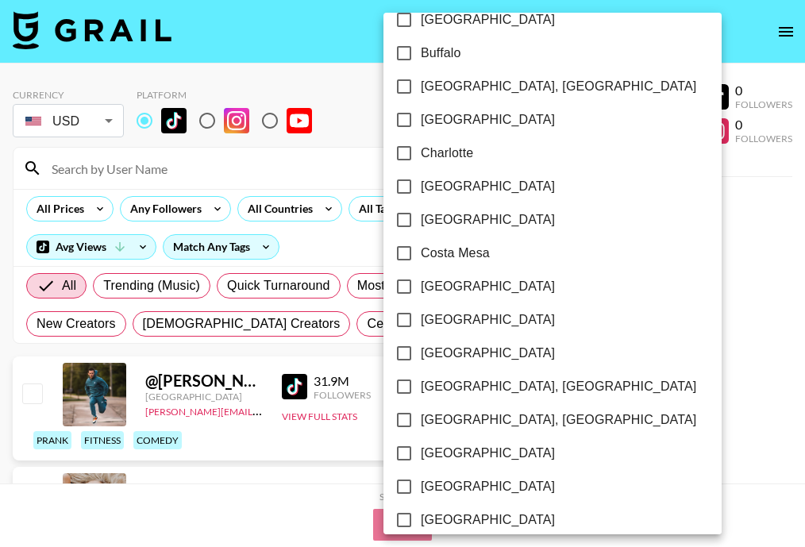
click at [455, 190] on span "[GEOGRAPHIC_DATA]" at bounding box center [488, 186] width 134 height 19
click at [421, 190] on input "[GEOGRAPHIC_DATA]" at bounding box center [403, 186] width 33 height 33
checkbox input "true"
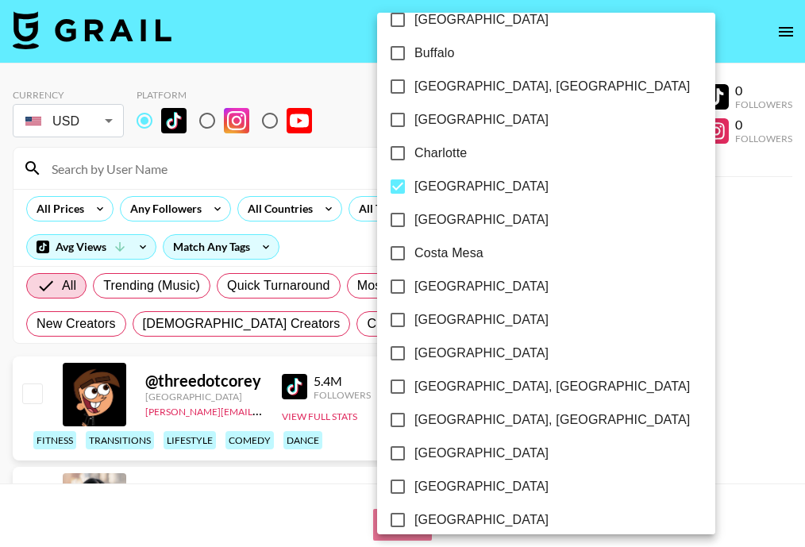
click at [663, 277] on div at bounding box center [402, 273] width 805 height 547
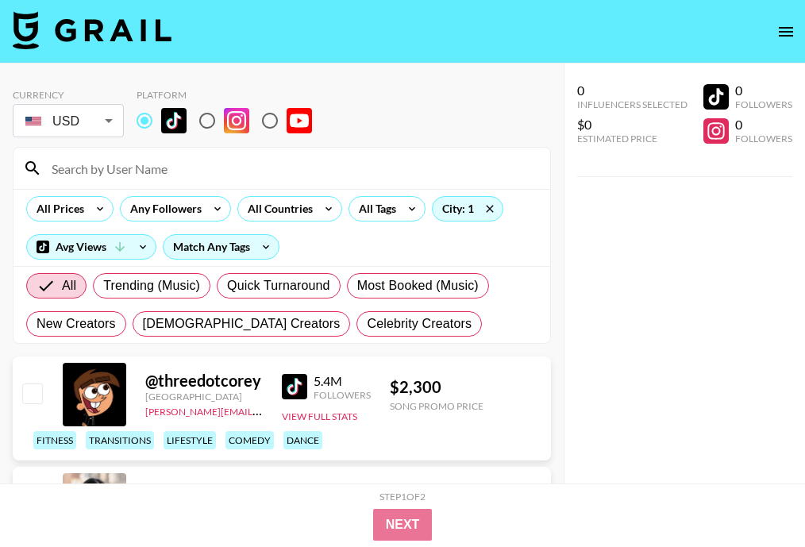
drag, startPoint x: 285, startPoint y: 380, endPoint x: 305, endPoint y: 2, distance: 379.1
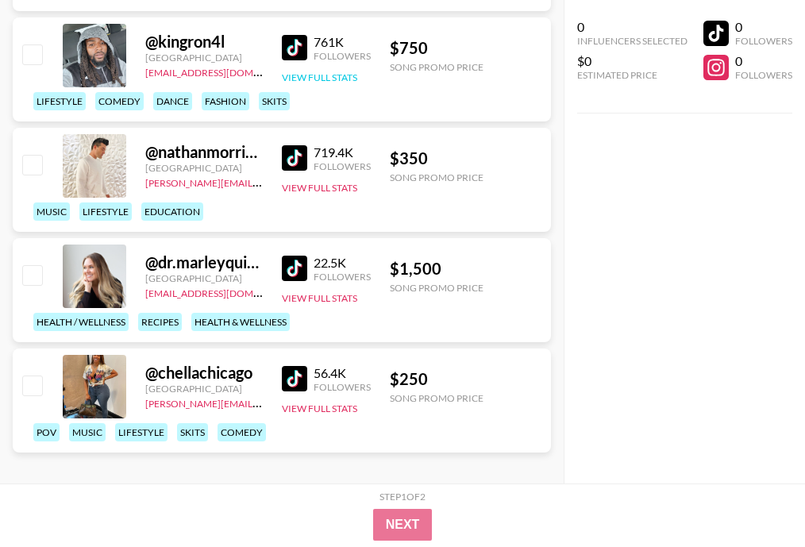
scroll to position [6862, 0]
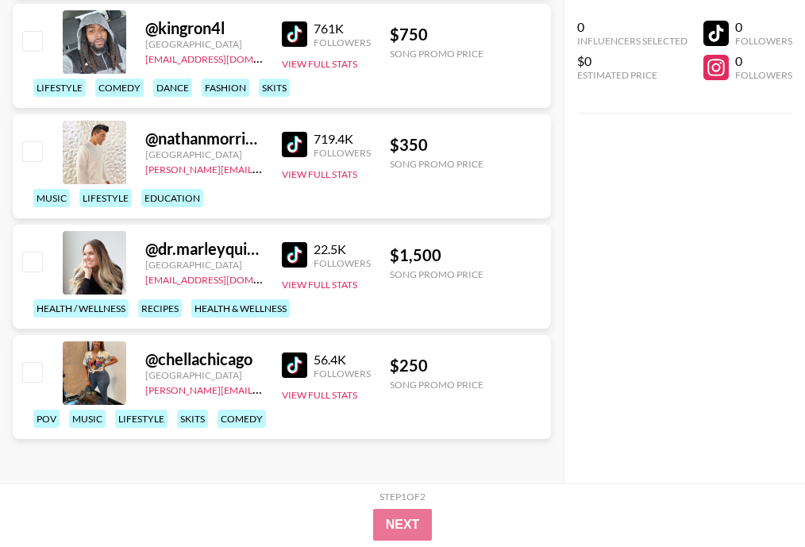
drag, startPoint x: 293, startPoint y: 304, endPoint x: 281, endPoint y: 10, distance: 293.9
